Goal: Transaction & Acquisition: Subscribe to service/newsletter

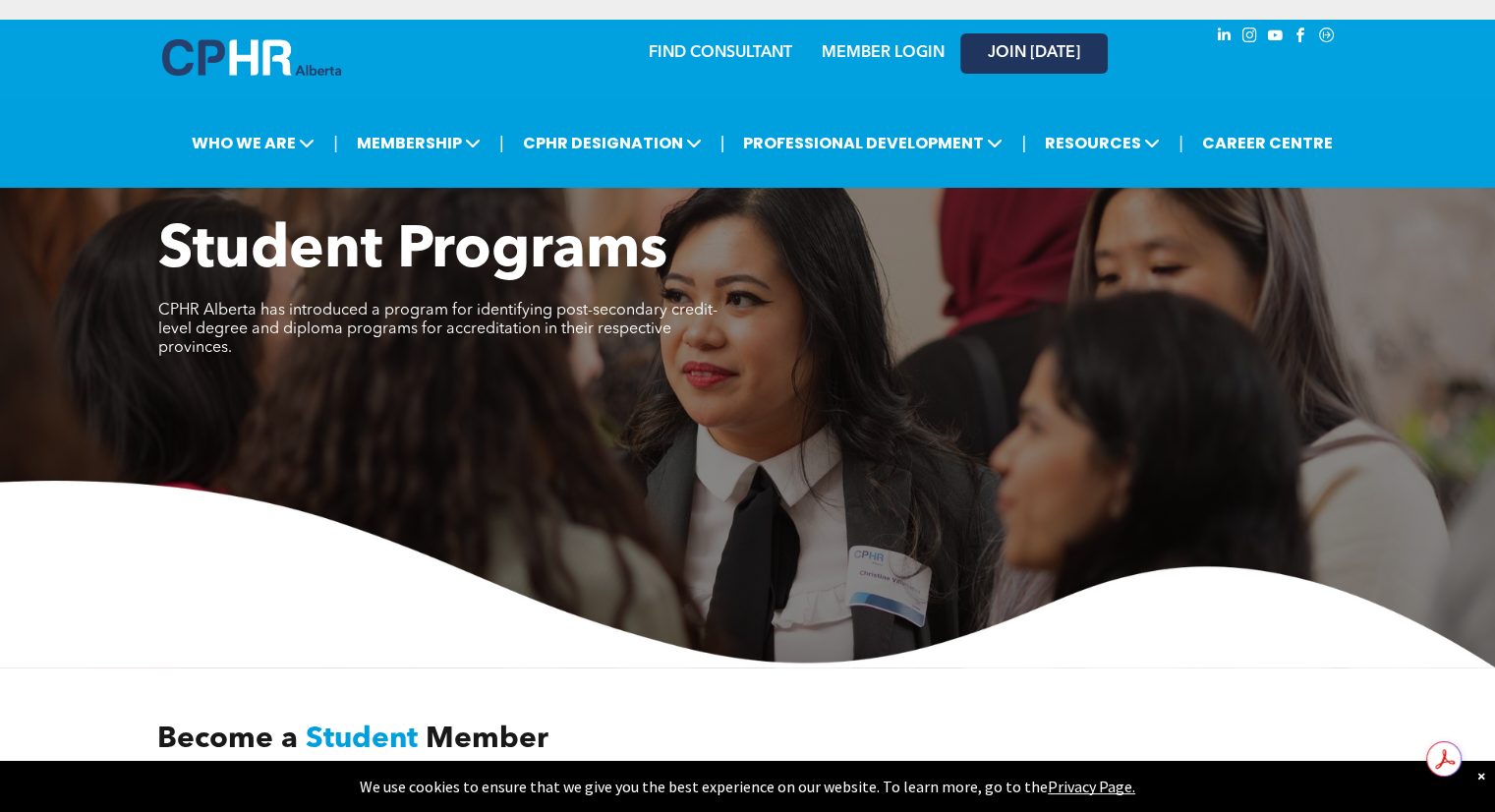
click at [1004, 50] on span "JOIN [DATE]" at bounding box center [1034, 53] width 93 height 19
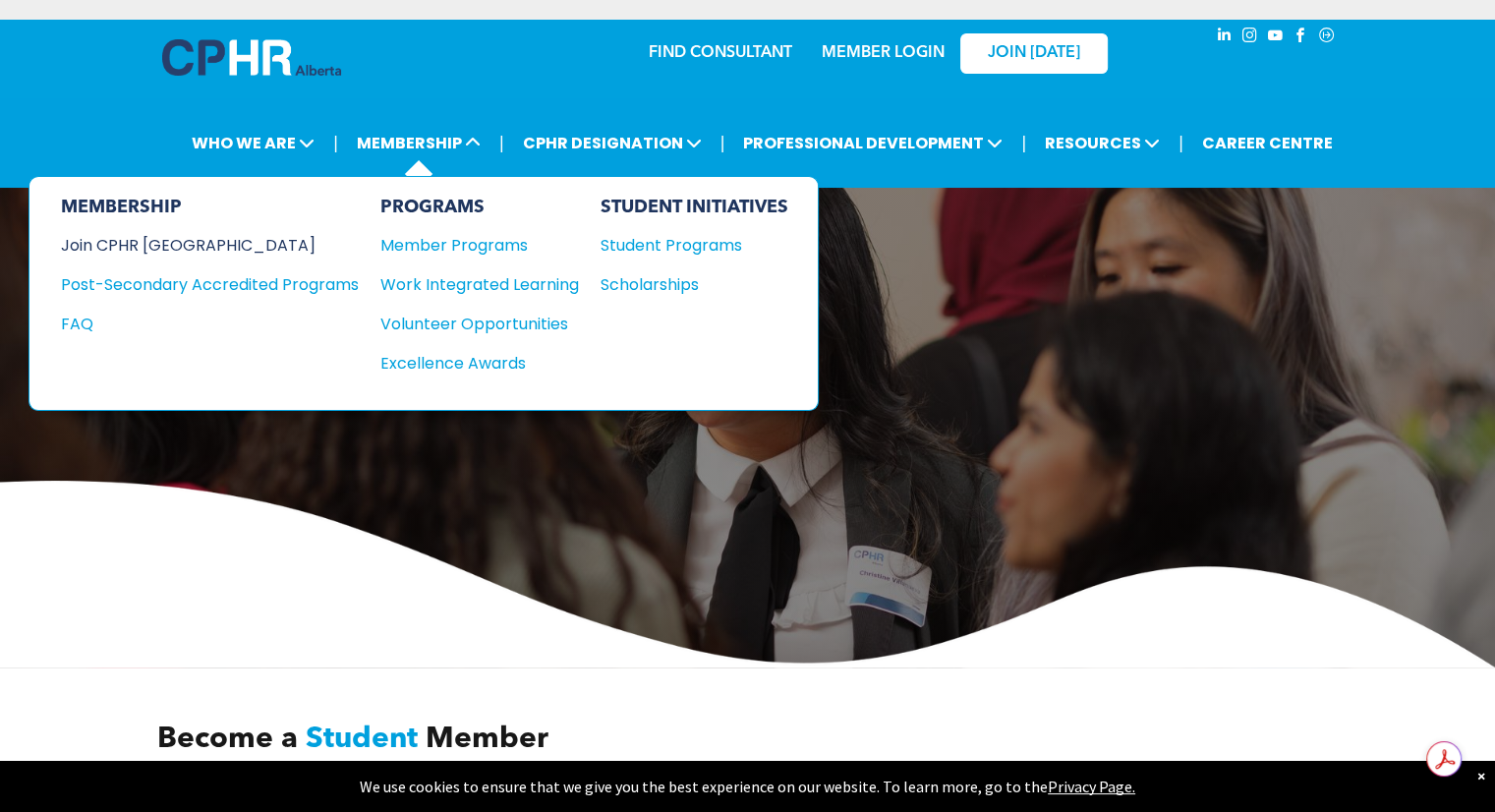
click at [196, 247] on div "Join CPHR [GEOGRAPHIC_DATA]" at bounding box center [194, 245] width 268 height 25
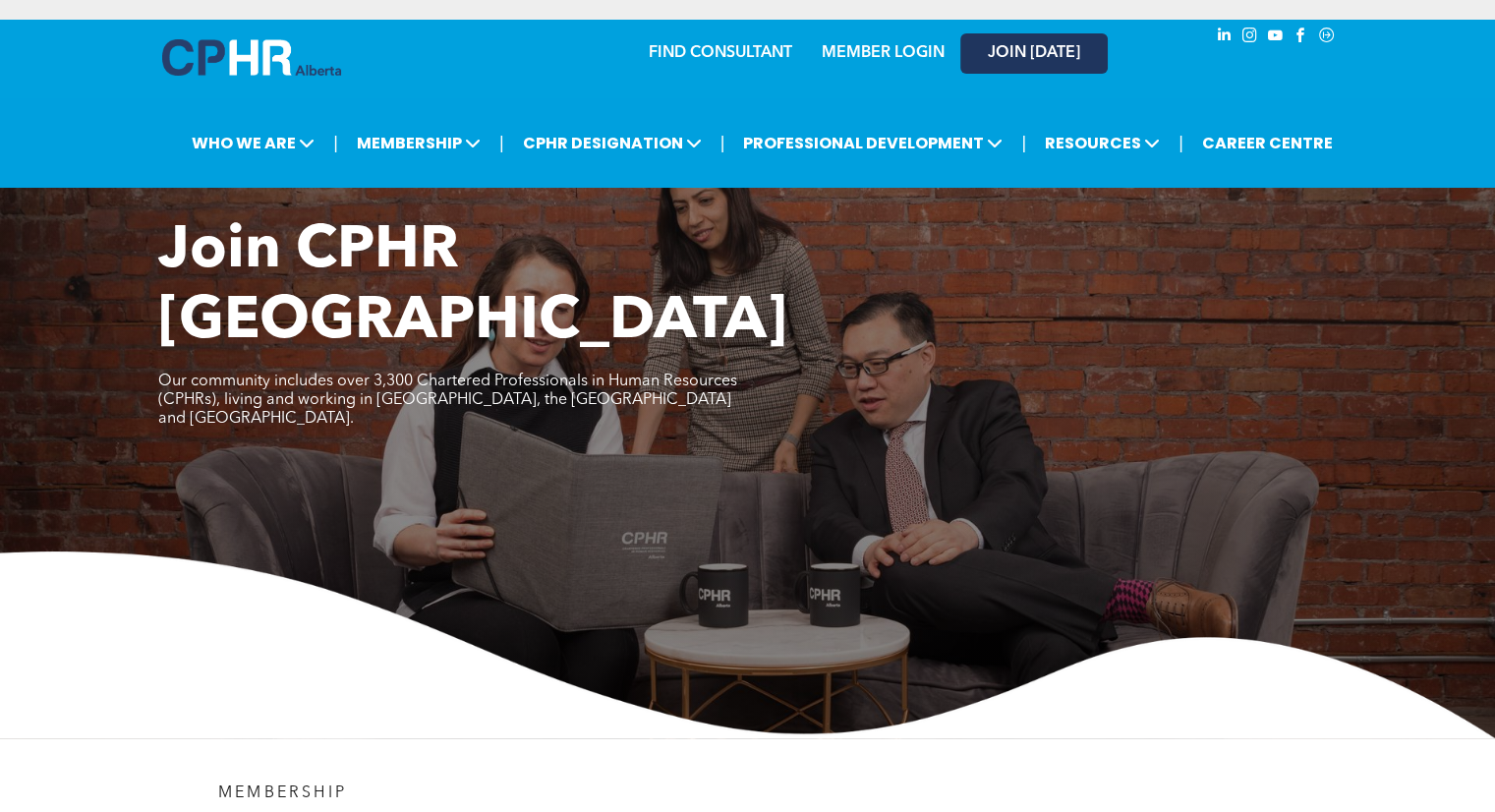
click at [1053, 42] on link "JOIN [DATE]" at bounding box center [1034, 54] width 148 height 40
